Goal: Register for event/course

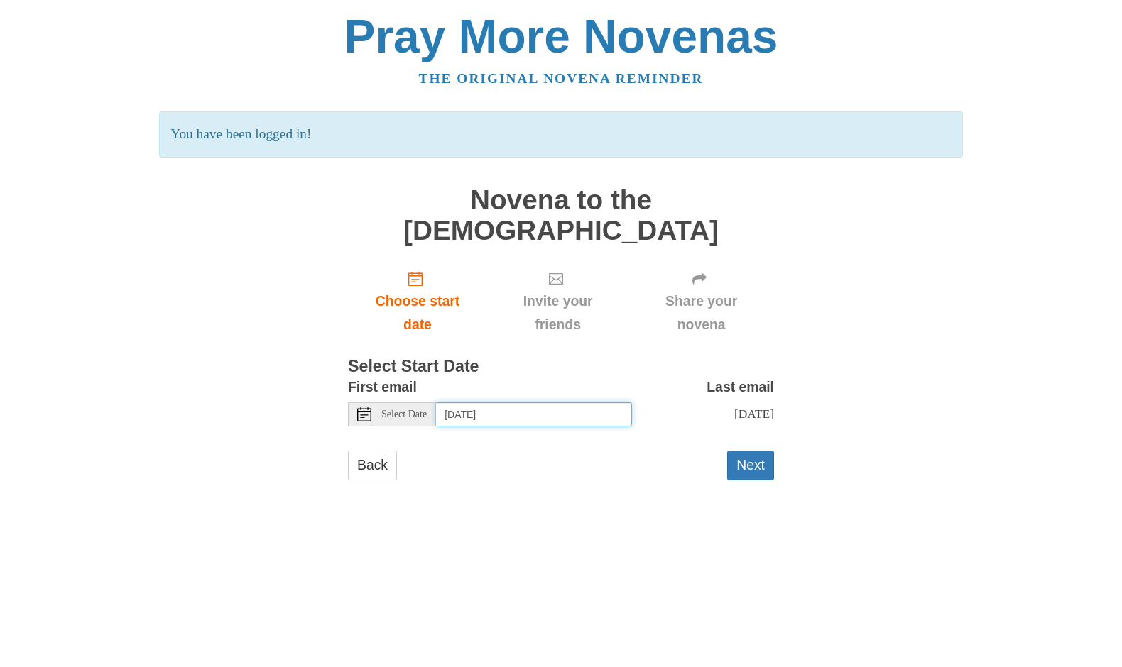
click at [550, 403] on input "[DATE]" at bounding box center [534, 415] width 196 height 24
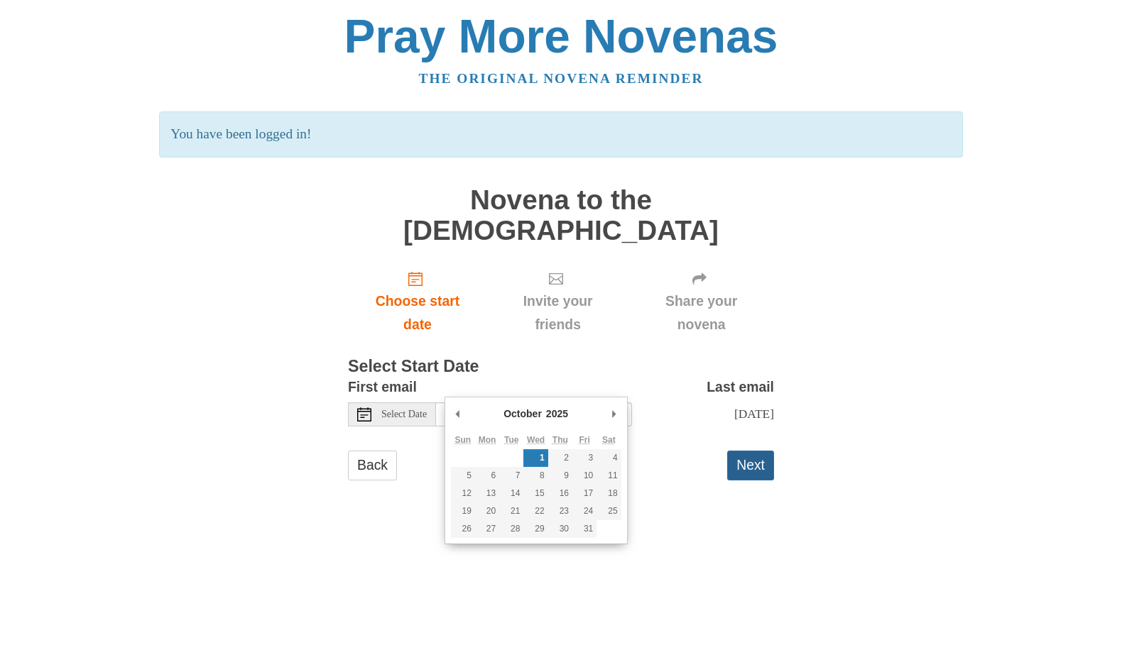
click at [743, 451] on button "Next" at bounding box center [750, 465] width 47 height 29
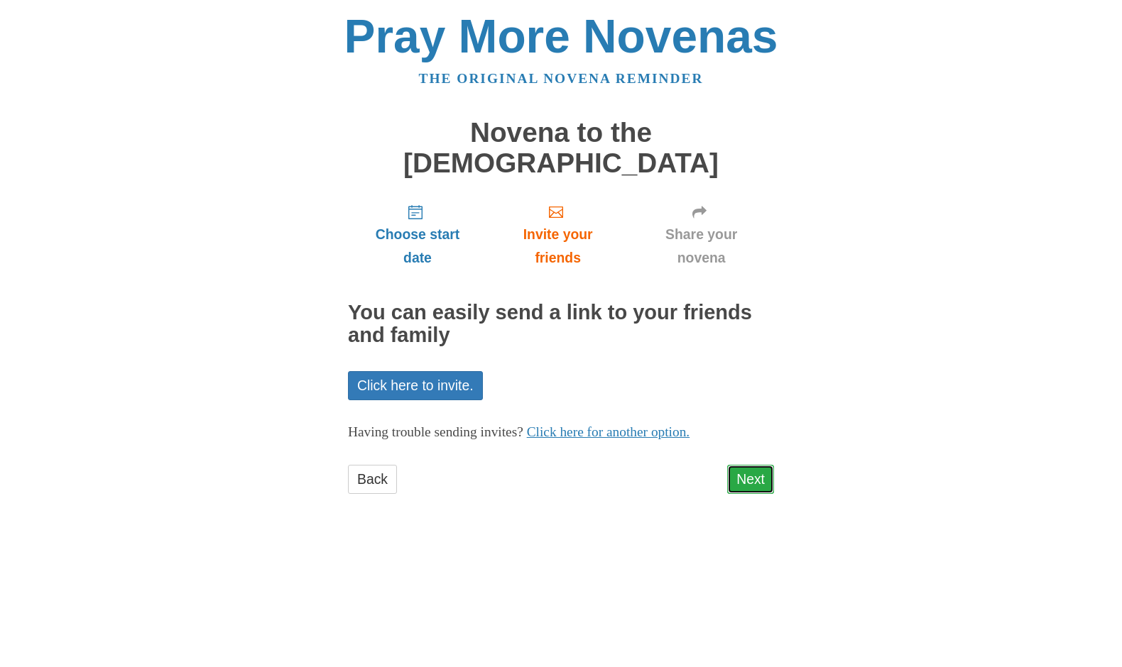
click at [740, 465] on link "Next" at bounding box center [750, 479] width 47 height 29
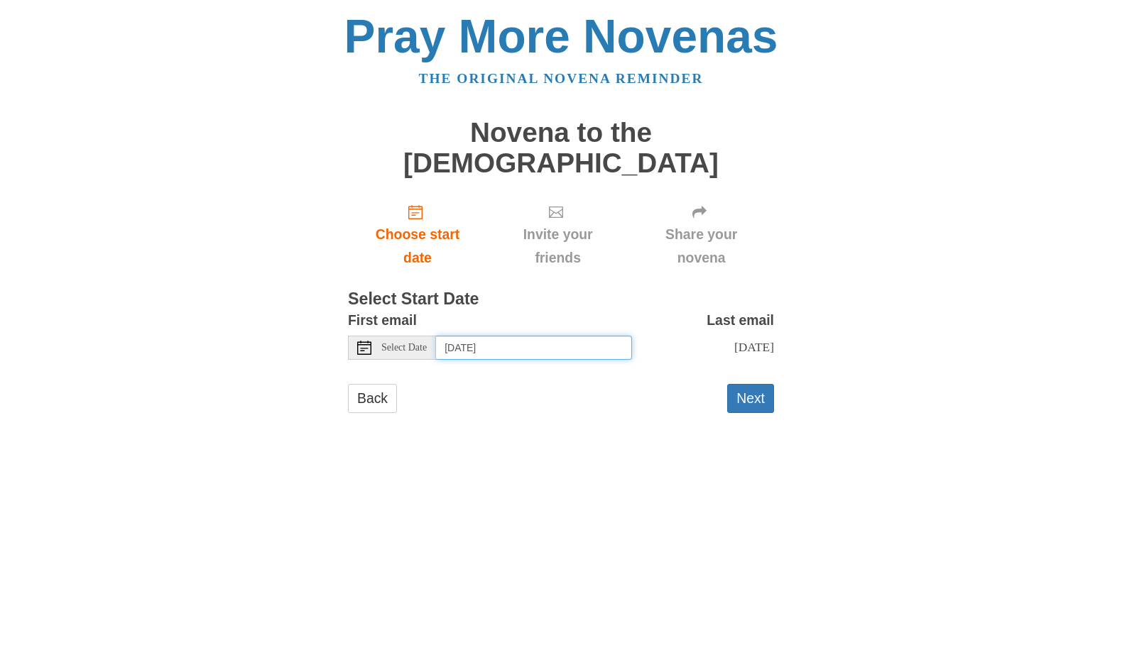
click at [589, 336] on input "[DATE]" at bounding box center [534, 348] width 196 height 24
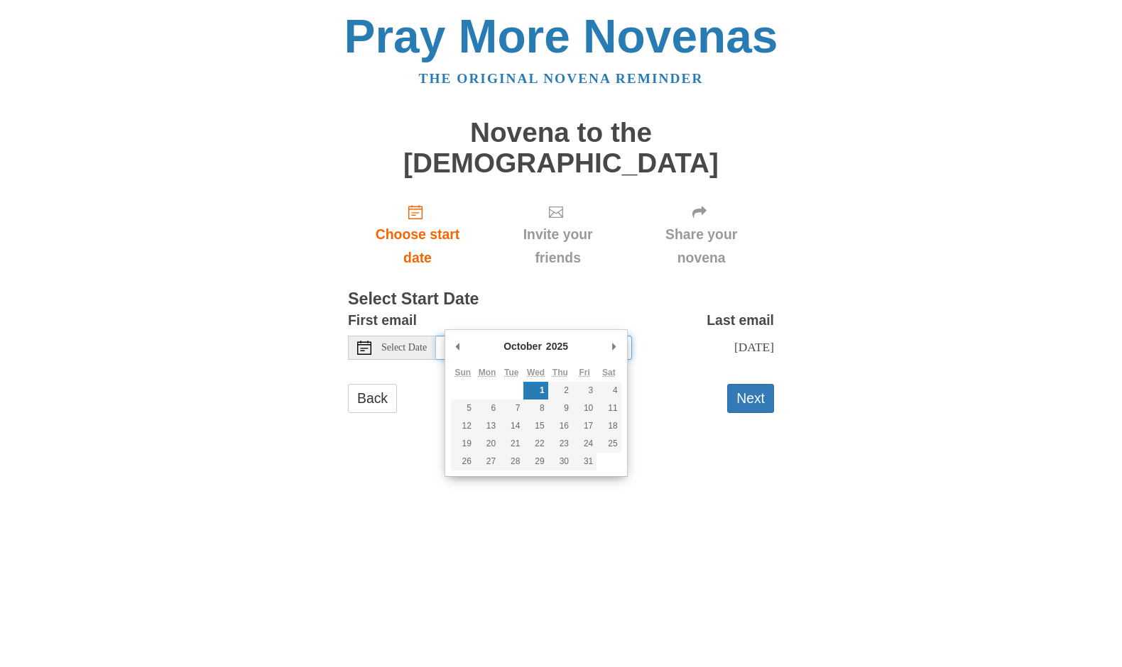
click at [589, 336] on input "[DATE]" at bounding box center [534, 348] width 196 height 24
click at [753, 384] on button "Next" at bounding box center [750, 398] width 47 height 29
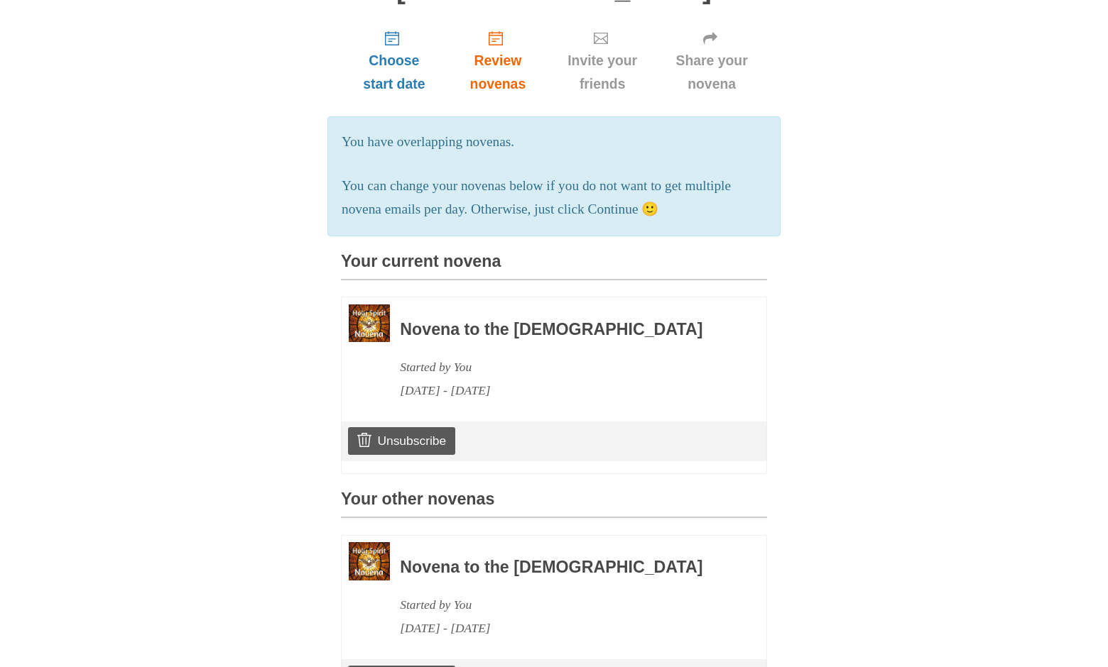
scroll to position [189, 0]
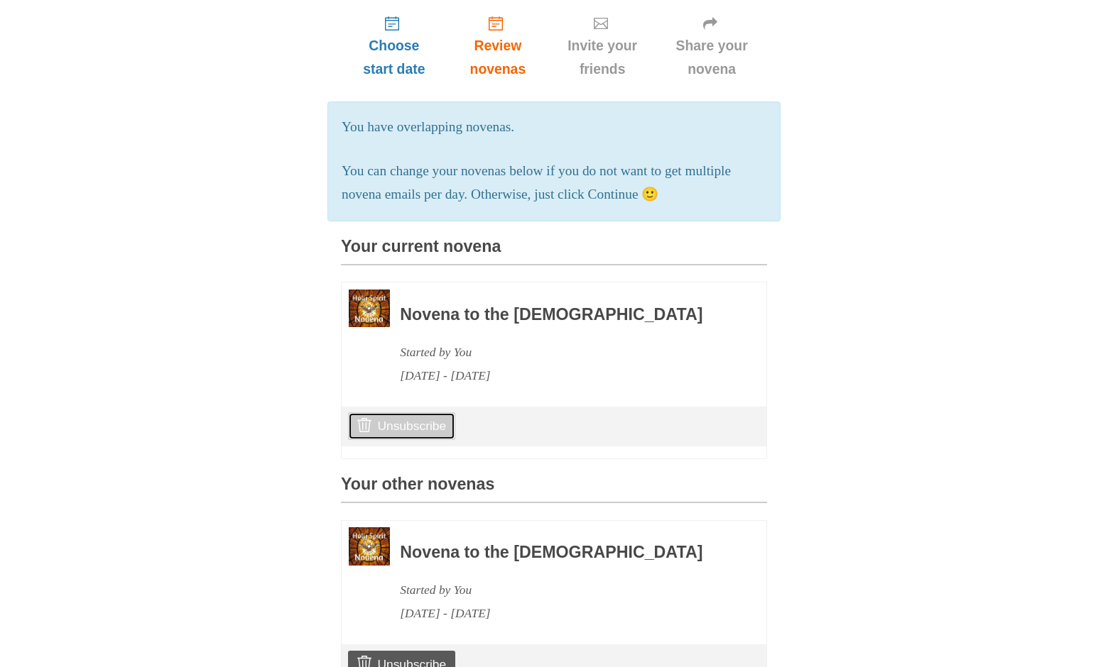
click at [432, 413] on link "Unsubscribe" at bounding box center [401, 426] width 107 height 27
